Goal: Information Seeking & Learning: Learn about a topic

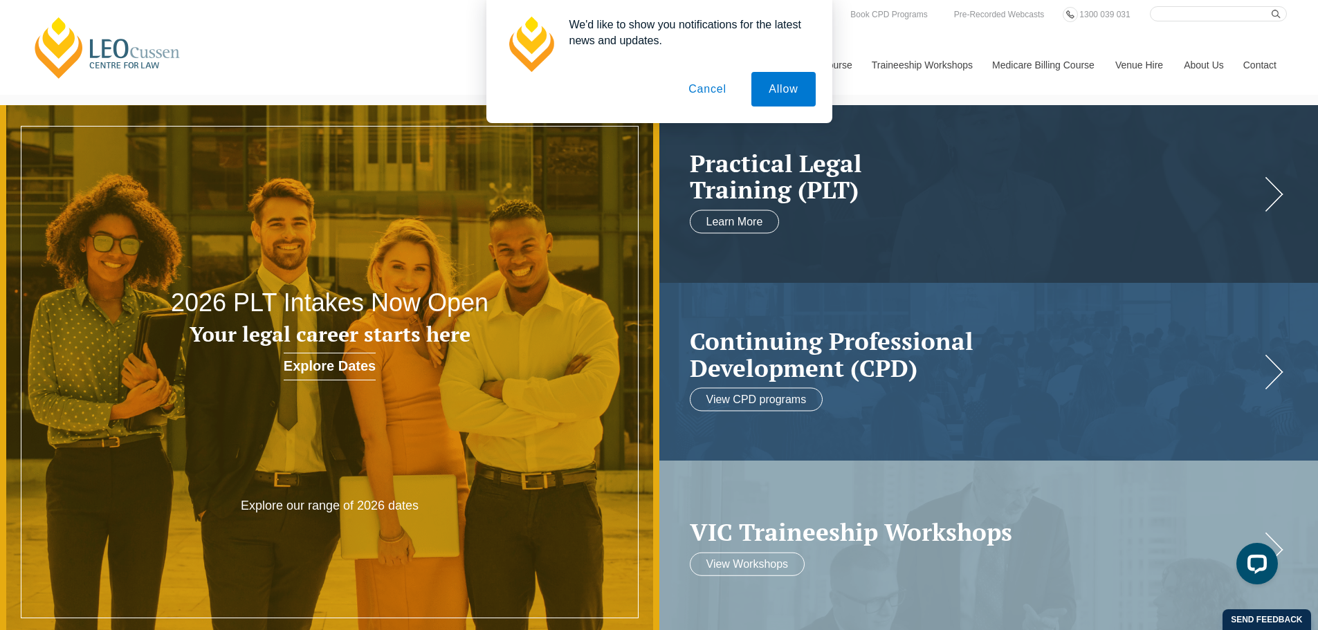
click at [706, 86] on button "Cancel" at bounding box center [707, 89] width 73 height 35
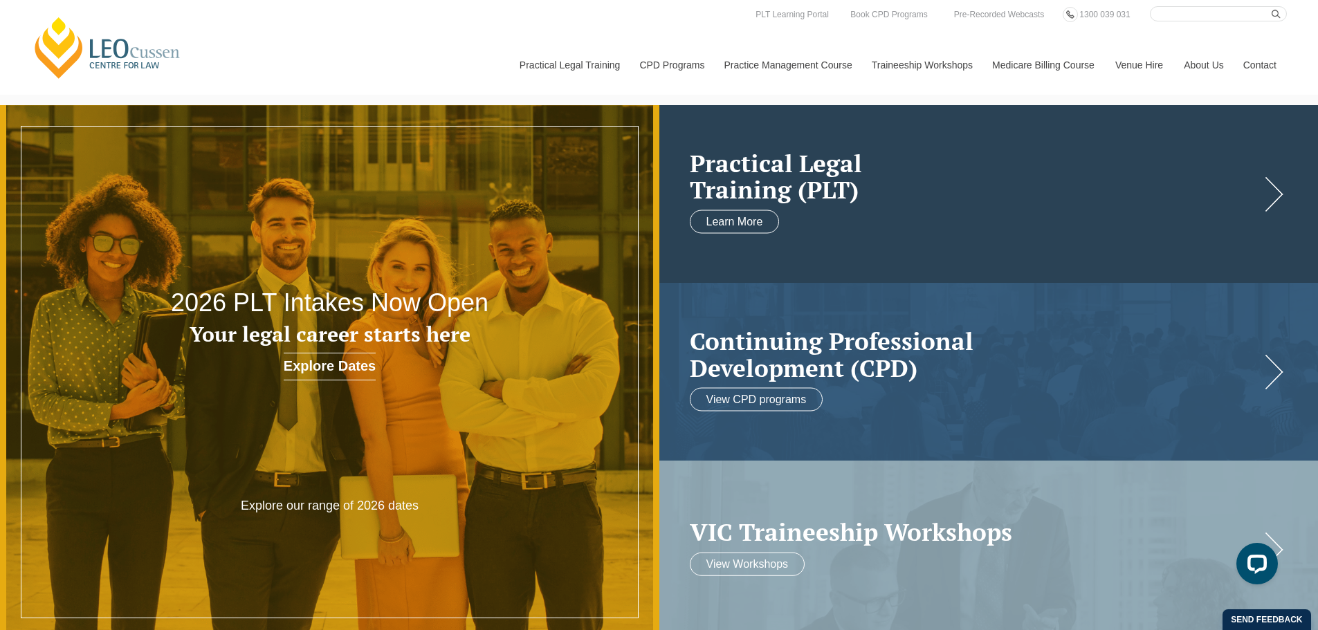
click at [973, 176] on h2 "Practical Legal Training (PLT)" at bounding box center [975, 175] width 571 height 53
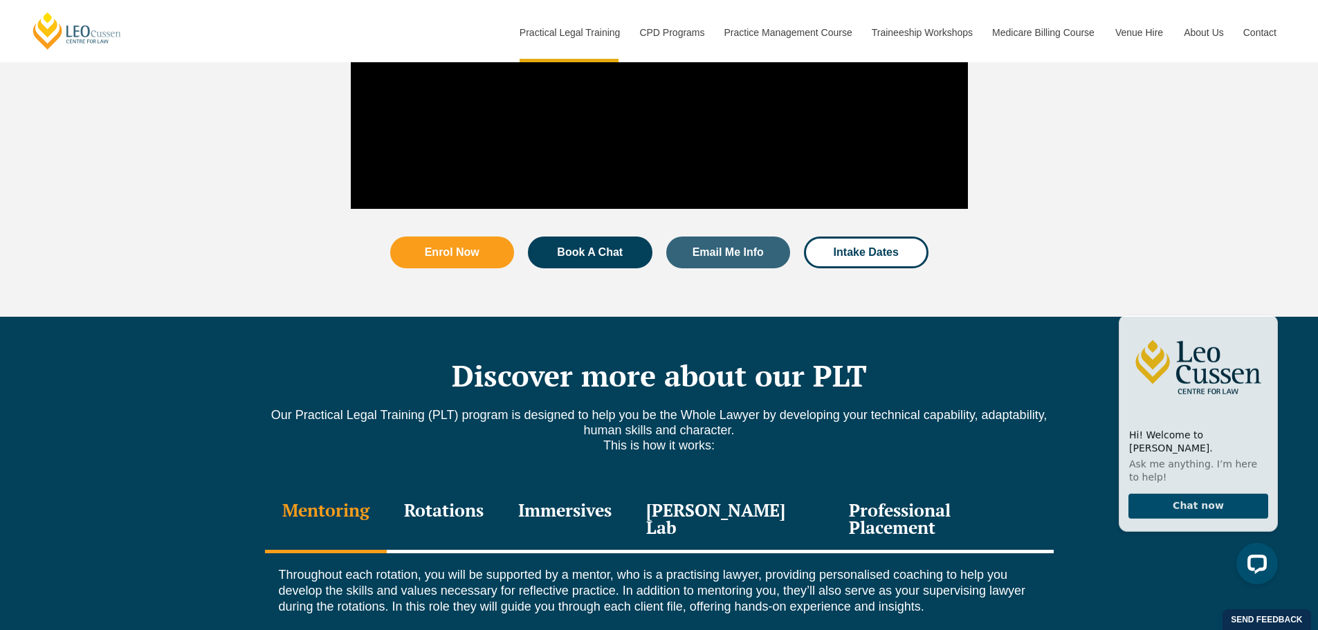
scroll to position [1799, 0]
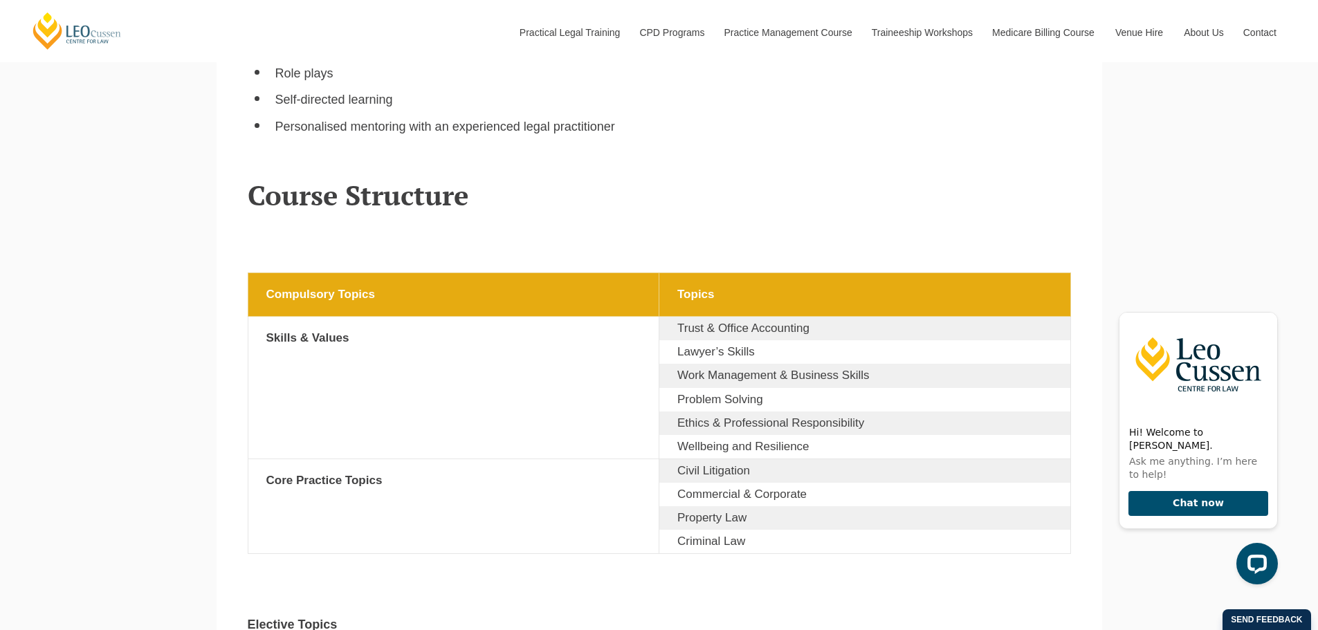
scroll to position [1937, 0]
